Goal: Use online tool/utility

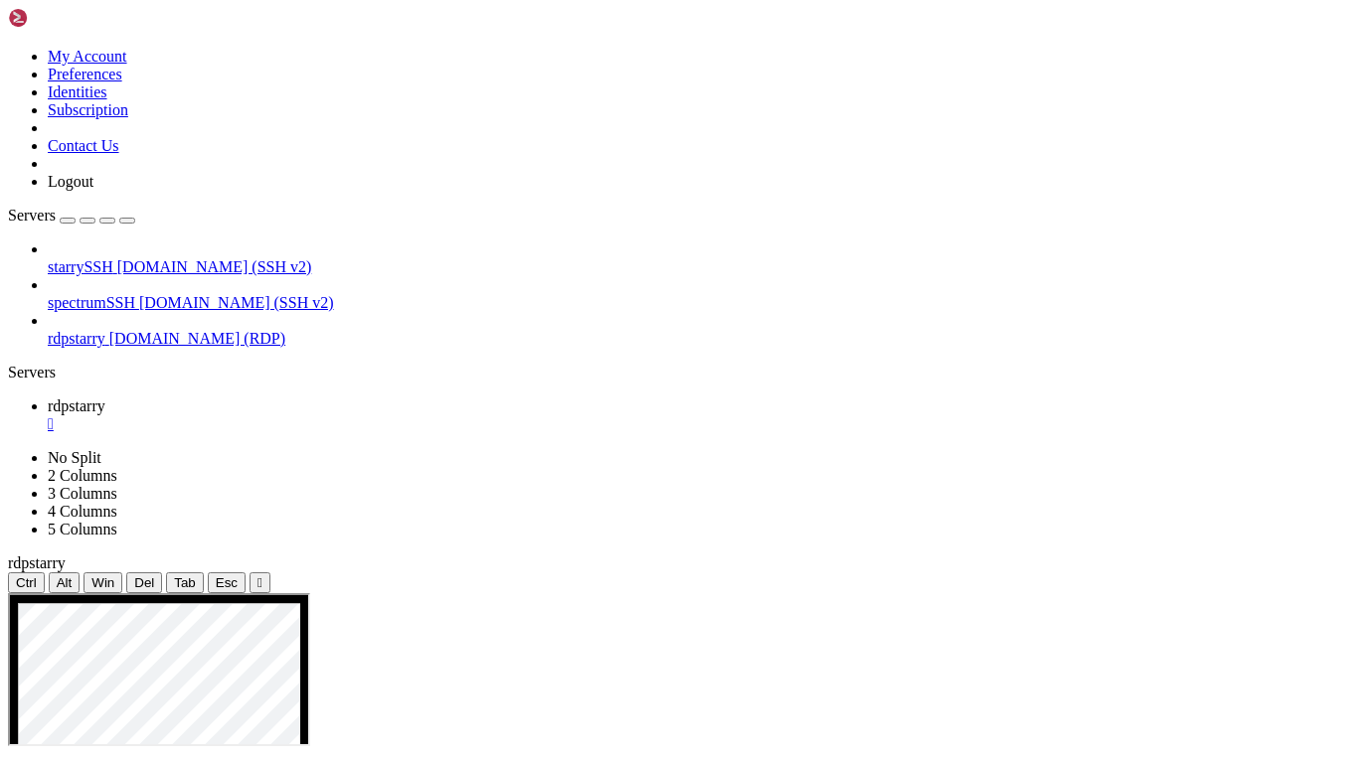
click at [8, 593] on icon at bounding box center [8, 593] width 0 height 0
drag, startPoint x: 683, startPoint y: 594, endPoint x: 683, endPoint y: 638, distance: 43.7
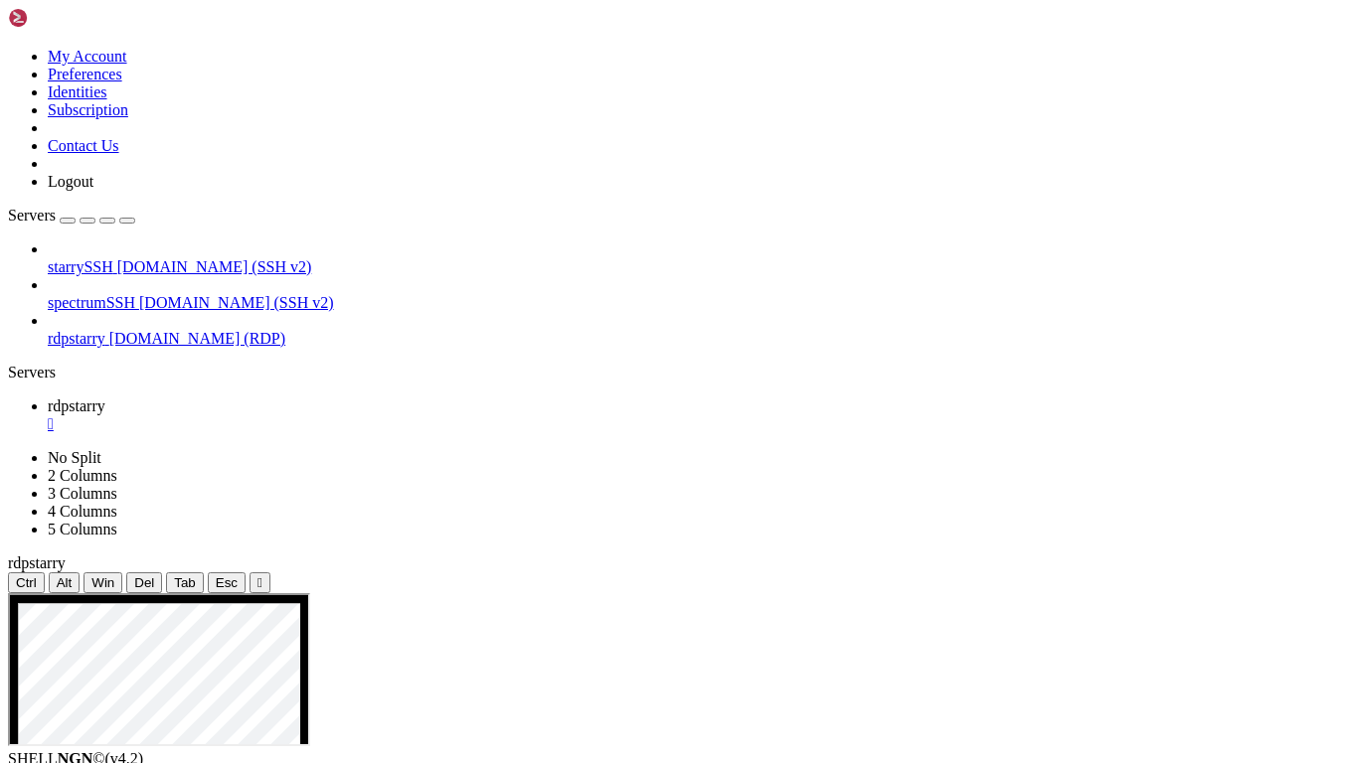
click at [8, 593] on icon at bounding box center [8, 593] width 0 height 0
click at [674, 593] on div at bounding box center [679, 593] width 1342 height 0
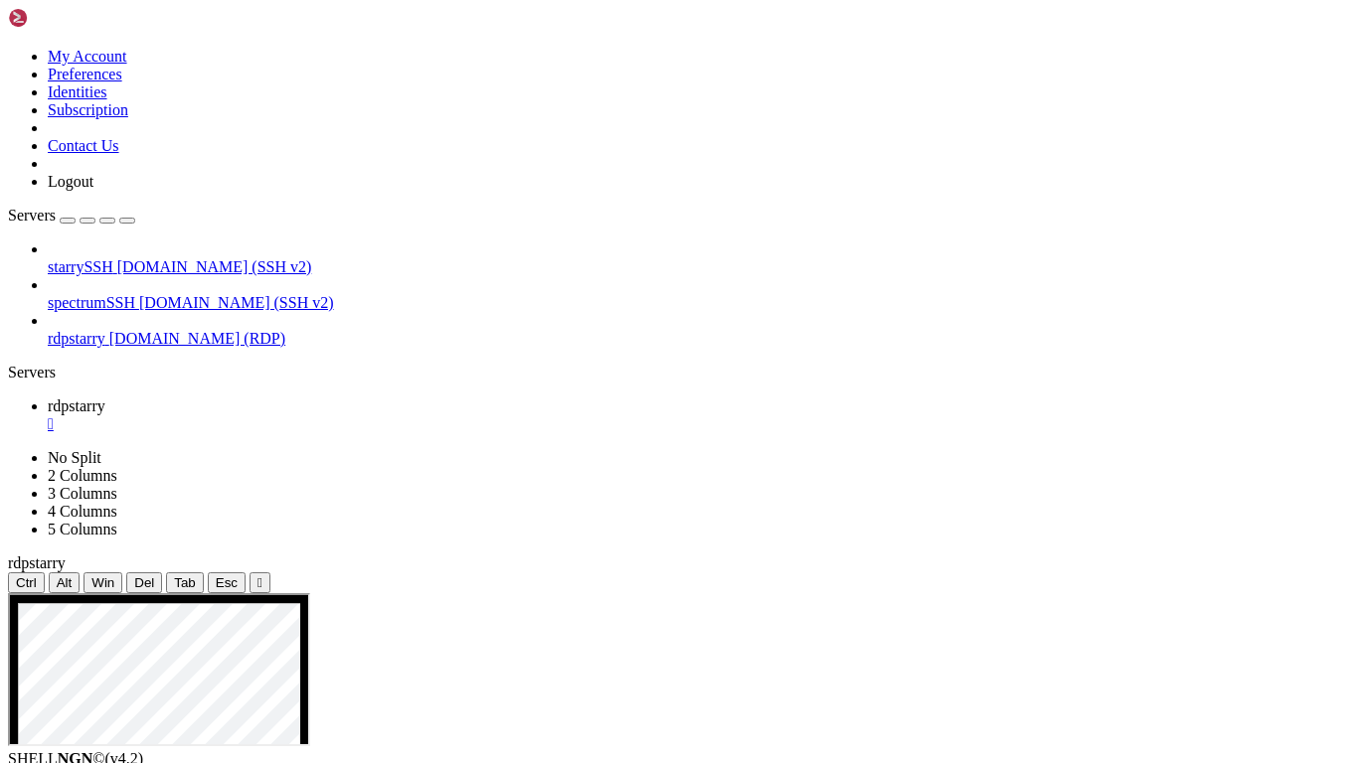
click at [257, 575] on div "" at bounding box center [259, 582] width 5 height 15
